Goal: Subscribe to service/newsletter

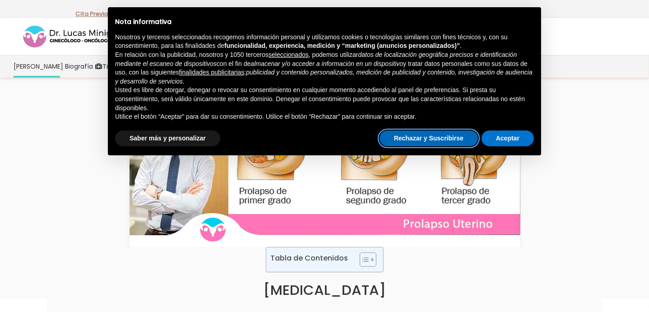
click at [424, 140] on button "Rechazar y Suscribirse" at bounding box center [429, 138] width 98 height 16
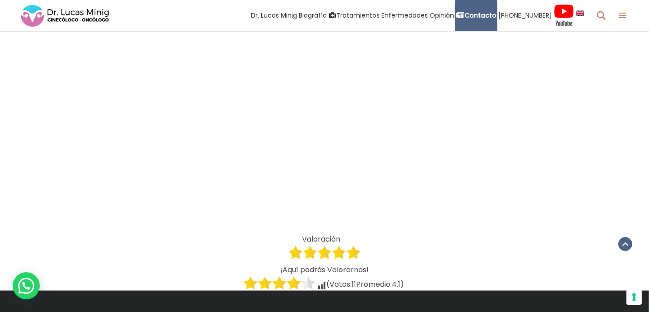
scroll to position [1264, 0]
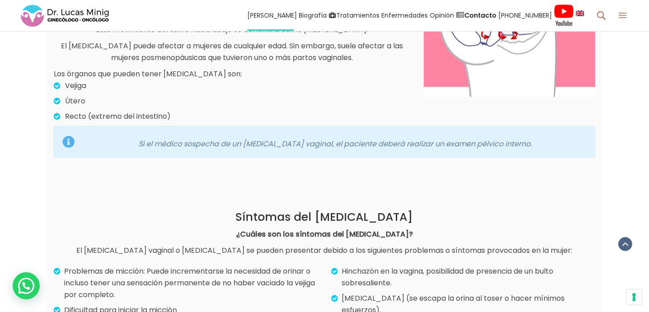
scroll to position [361, 0]
